Goal: Find specific page/section: Find specific page/section

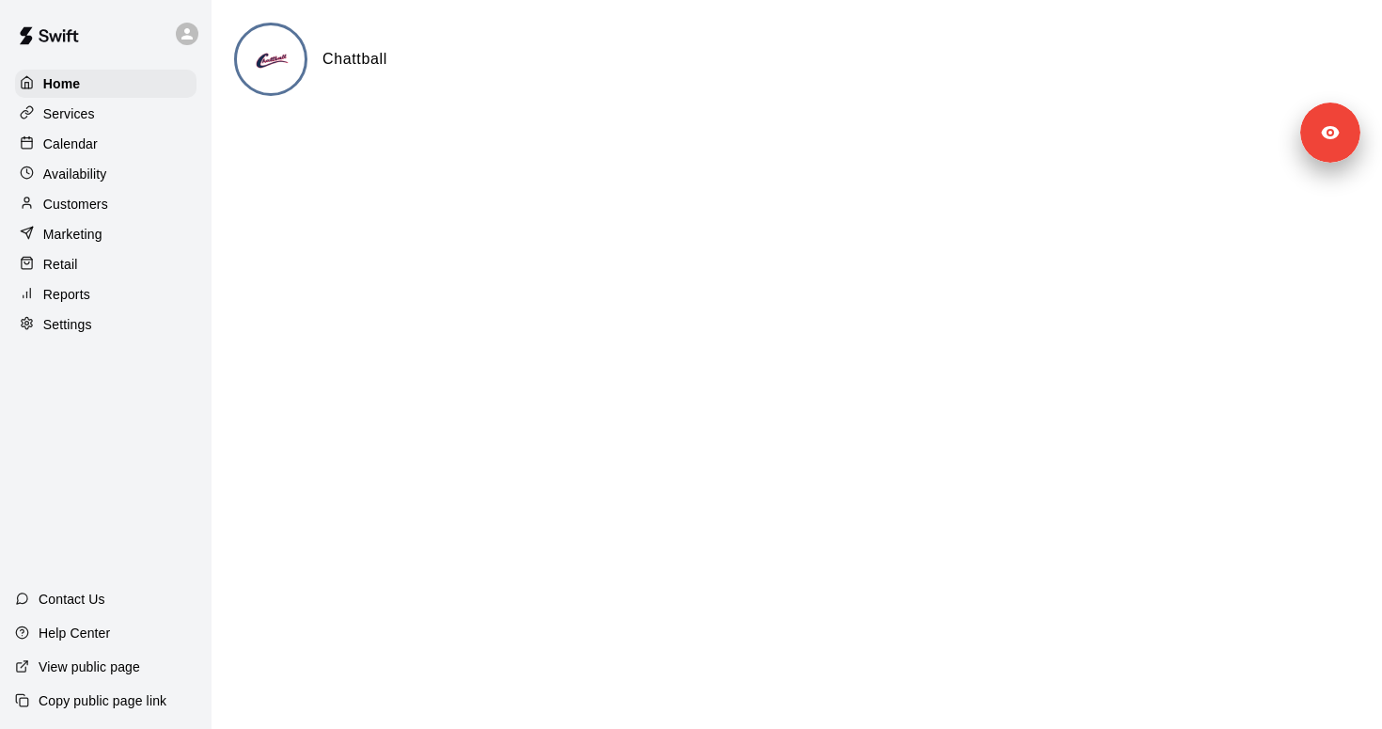
click at [102, 120] on div "Services" at bounding box center [105, 114] width 181 height 28
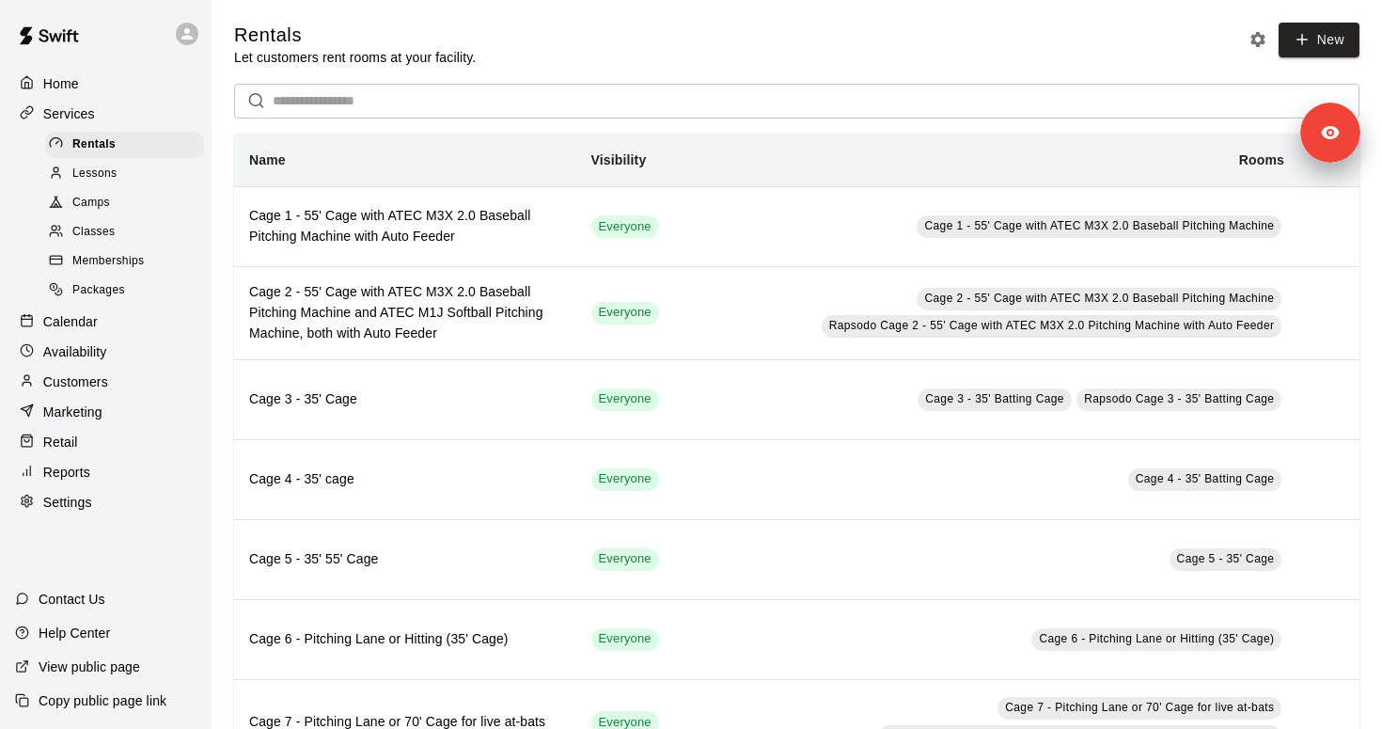
click at [122, 238] on div "Classes" at bounding box center [124, 232] width 159 height 26
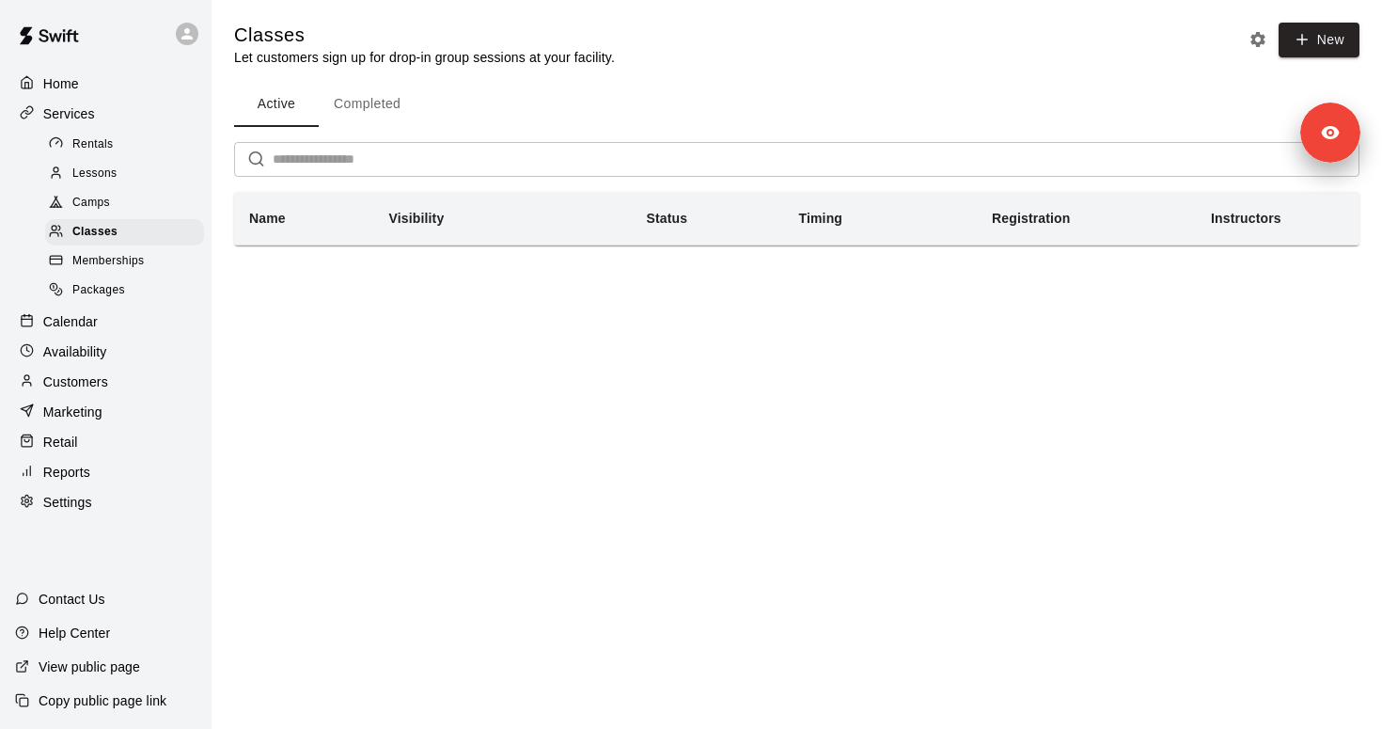
click at [105, 209] on span "Camps" at bounding box center [91, 203] width 38 height 19
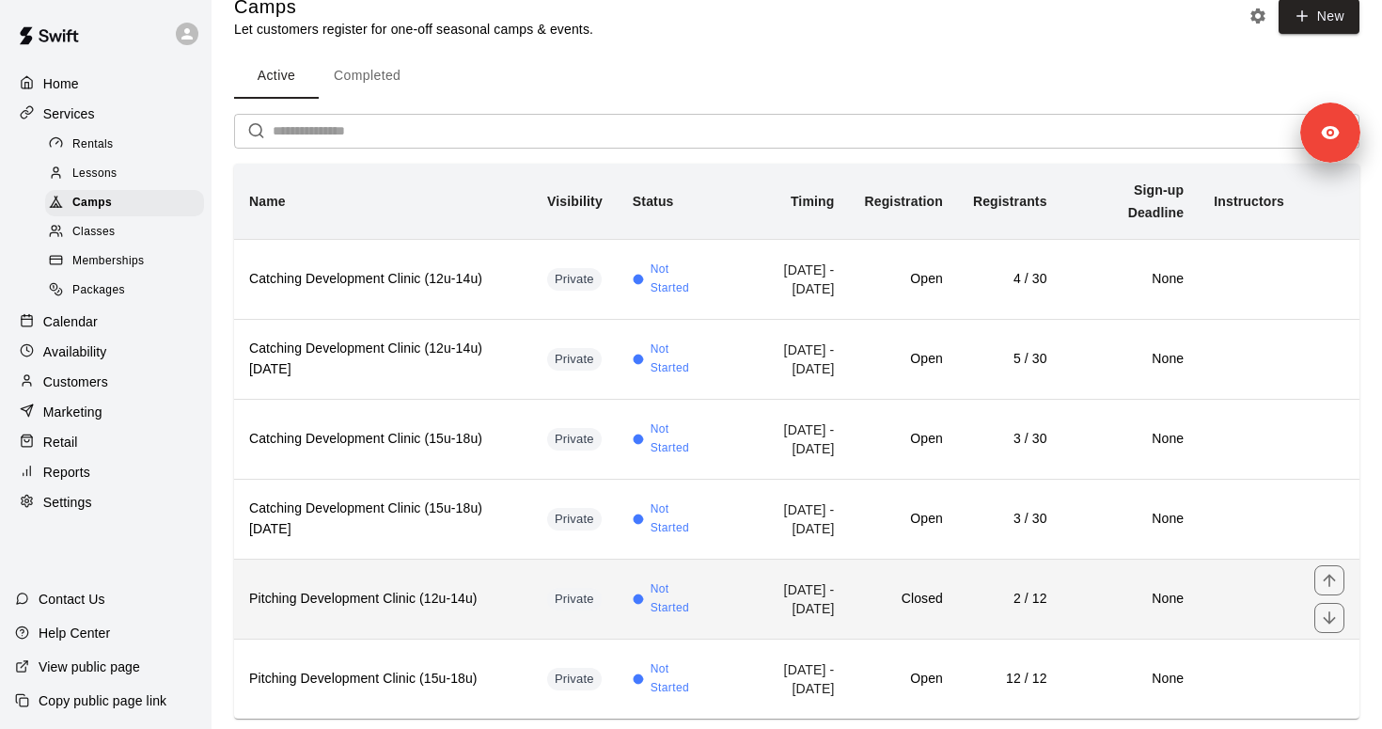
scroll to position [71, 0]
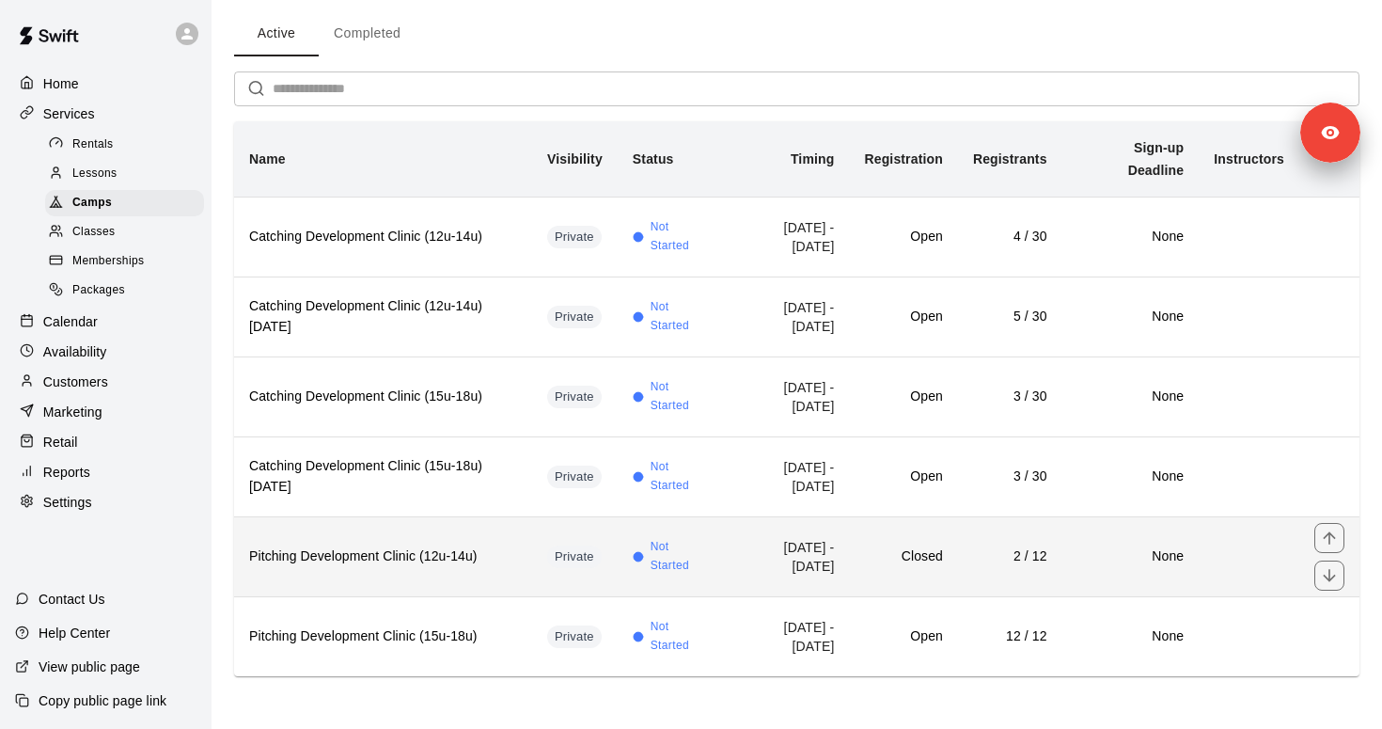
click at [479, 567] on th "Pitching Development Clinic (12u-14u)" at bounding box center [383, 556] width 298 height 80
